Goal: Check status: Check status

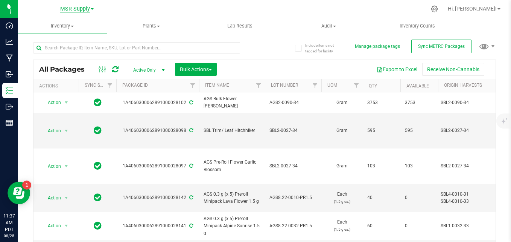
click at [73, 9] on span "MSR Supply" at bounding box center [75, 9] width 30 height 7
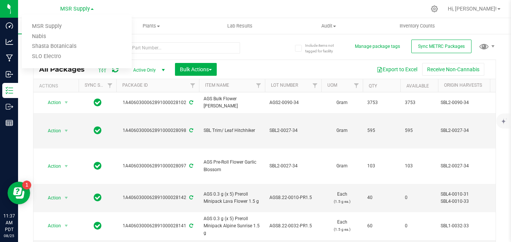
click at [260, 49] on div at bounding box center [148, 47] width 231 height 24
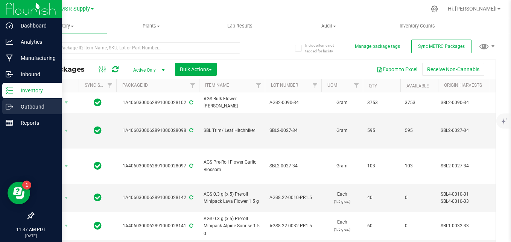
click at [17, 110] on p "Outbound" at bounding box center [35, 106] width 45 height 9
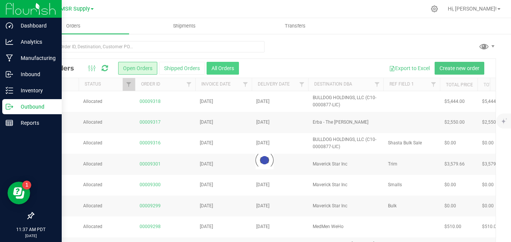
click at [219, 70] on button "All Orders" at bounding box center [223, 68] width 32 height 13
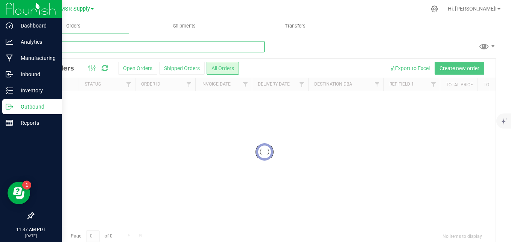
click at [156, 51] on input "text" at bounding box center [148, 46] width 231 height 11
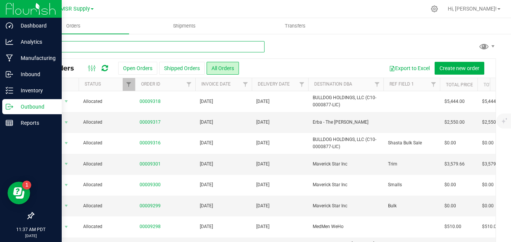
type input "nabis"
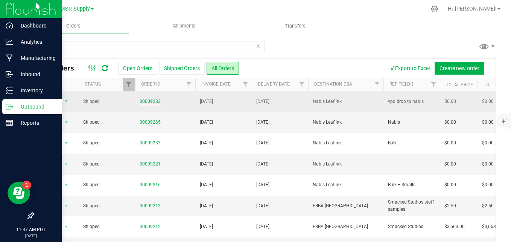
click at [142, 101] on link "00009283" at bounding box center [150, 101] width 21 height 7
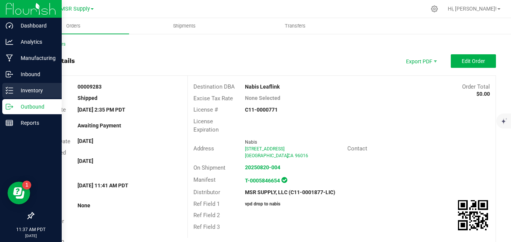
click at [5, 88] on div "Inventory" at bounding box center [31, 90] width 59 height 15
